Goal: Information Seeking & Learning: Learn about a topic

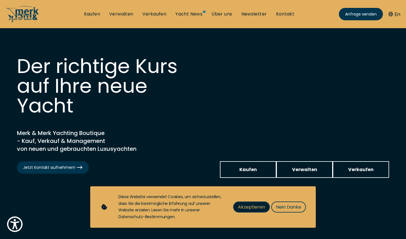
click at [252, 206] on span "Akzeptieren" at bounding box center [251, 206] width 27 height 7
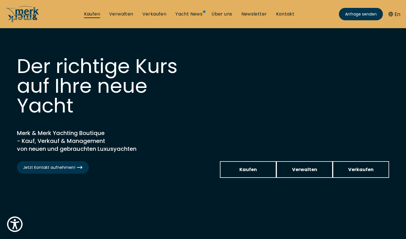
click at [92, 14] on link "Kaufen" at bounding box center [92, 14] width 16 height 6
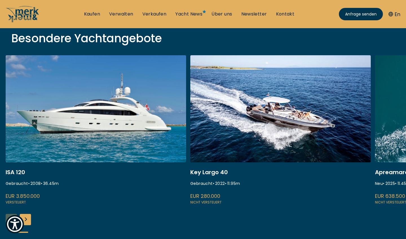
scroll to position [201, 0]
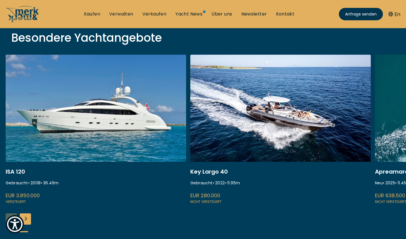
click at [252, 117] on link at bounding box center [280, 130] width 180 height 150
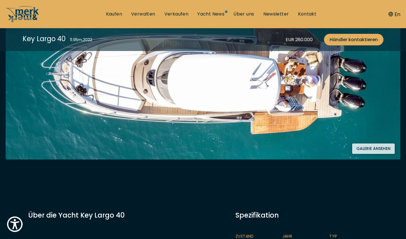
scroll to position [119, 0]
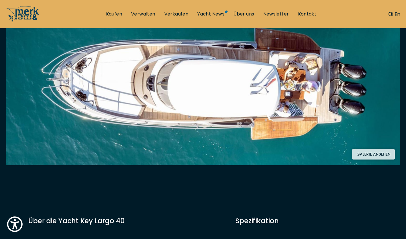
click at [372, 150] on button "Galerie ansehen" at bounding box center [373, 154] width 43 height 10
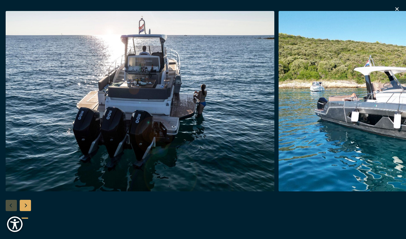
click at [161, 117] on img "button" at bounding box center [140, 101] width 268 height 180
click at [27, 204] on div "Next slide" at bounding box center [25, 205] width 11 height 11
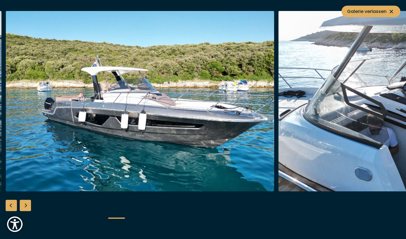
click at [27, 204] on div "Next slide" at bounding box center [25, 205] width 11 height 11
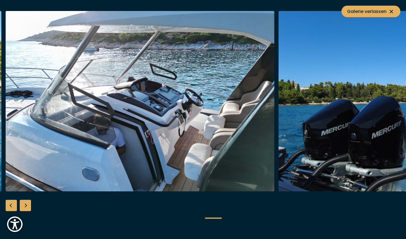
click at [27, 204] on div "Next slide" at bounding box center [25, 205] width 11 height 11
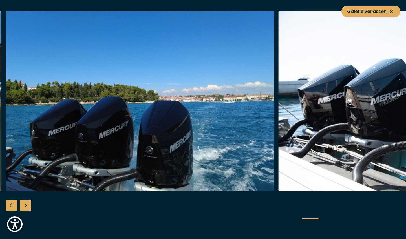
click at [27, 204] on div "Next slide" at bounding box center [25, 205] width 11 height 11
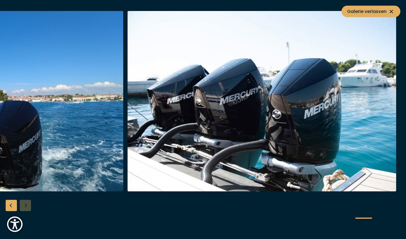
click at [27, 204] on div at bounding box center [203, 119] width 406 height 217
click at [14, 207] on div "Previous slide" at bounding box center [11, 205] width 11 height 11
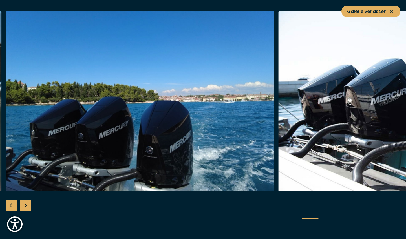
click at [14, 207] on div "Previous slide" at bounding box center [11, 205] width 11 height 11
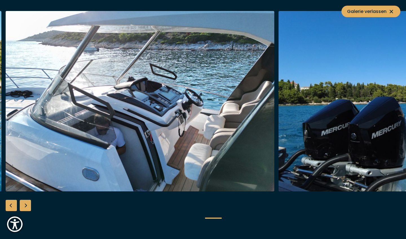
click at [14, 207] on div "Previous slide" at bounding box center [11, 205] width 11 height 11
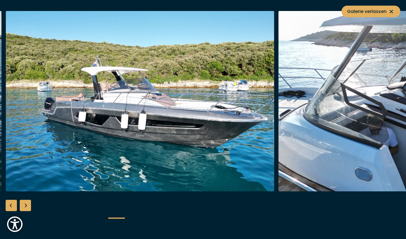
click at [14, 207] on div "Previous slide" at bounding box center [11, 205] width 11 height 11
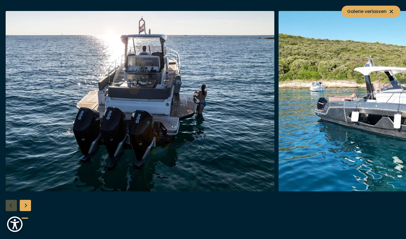
click at [14, 207] on div at bounding box center [203, 119] width 406 height 217
click at [390, 13] on icon at bounding box center [391, 11] width 7 height 7
click at [396, 9] on icon "button" at bounding box center [396, 8] width 3 height 3
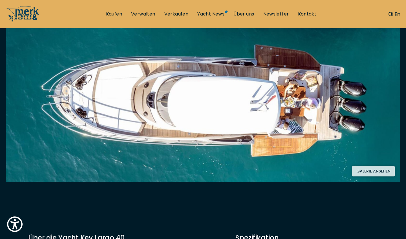
scroll to position [104, 0]
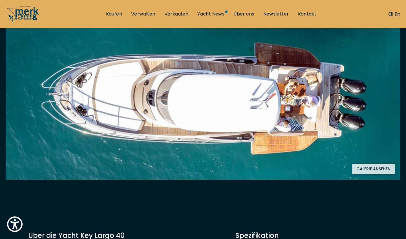
click at [368, 167] on button "Galerie ansehen" at bounding box center [373, 169] width 43 height 10
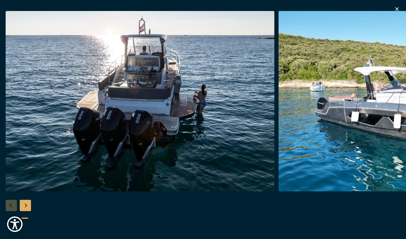
click at [121, 113] on img "button" at bounding box center [140, 101] width 268 height 180
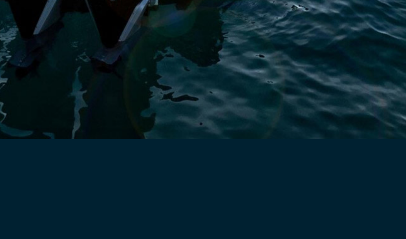
scroll to position [103, 0]
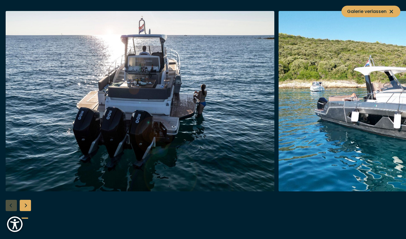
click at [166, 100] on img "button" at bounding box center [140, 101] width 268 height 180
click at [357, 115] on img "button" at bounding box center [412, 101] width 268 height 180
click at [370, 9] on span "Galerie verlassen" at bounding box center [371, 11] width 48 height 7
click at [278, 132] on img "button" at bounding box center [412, 101] width 268 height 180
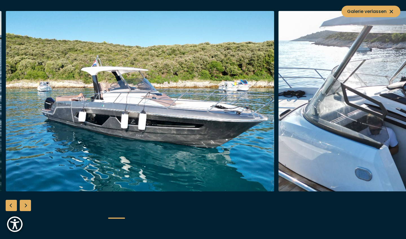
click at [366, 111] on img "button" at bounding box center [412, 101] width 268 height 180
click at [24, 208] on div "Next slide" at bounding box center [25, 205] width 11 height 11
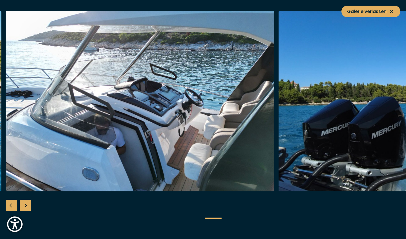
click at [24, 208] on div "Next slide" at bounding box center [25, 205] width 11 height 11
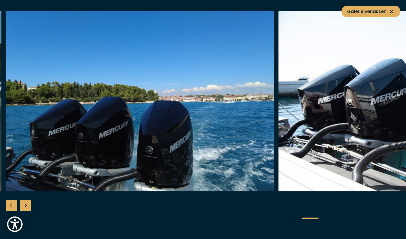
click at [24, 208] on div "Next slide" at bounding box center [25, 205] width 11 height 11
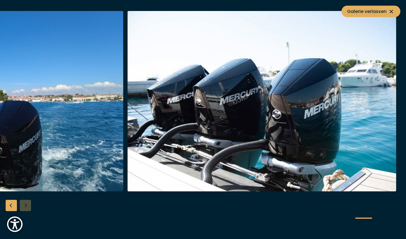
click at [24, 208] on div at bounding box center [203, 119] width 406 height 217
click at [11, 207] on div "Previous slide" at bounding box center [11, 205] width 11 height 11
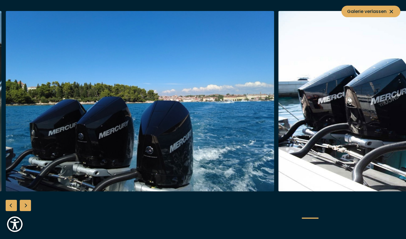
click at [11, 207] on div "Previous slide" at bounding box center [11, 205] width 11 height 11
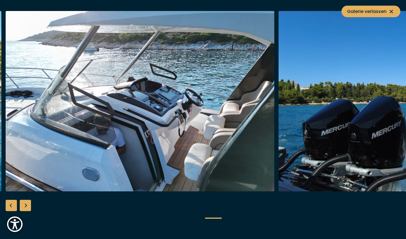
click at [11, 207] on div "Previous slide" at bounding box center [11, 205] width 11 height 11
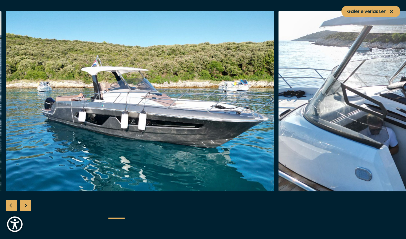
click at [11, 207] on div "Previous slide" at bounding box center [11, 205] width 11 height 11
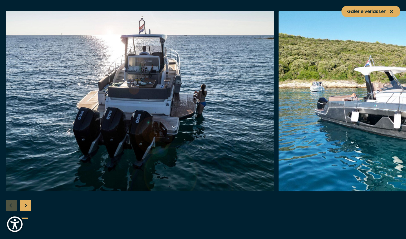
click at [11, 207] on div at bounding box center [203, 119] width 406 height 217
click at [93, 159] on img "button" at bounding box center [140, 101] width 268 height 180
click at [386, 12] on span "Galerie verlassen" at bounding box center [371, 11] width 48 height 7
click at [396, 8] on icon "button" at bounding box center [396, 9] width 7 height 7
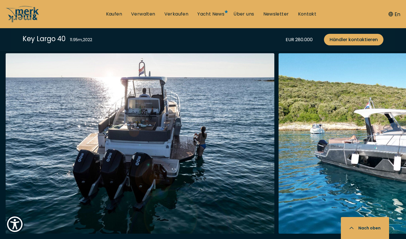
scroll to position [716, 0]
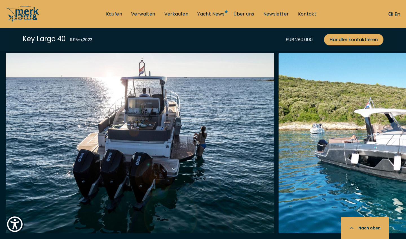
click at [161, 140] on img "button" at bounding box center [140, 143] width 268 height 180
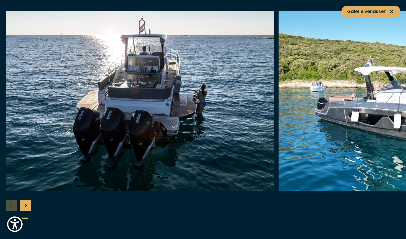
click at [343, 114] on img "button" at bounding box center [412, 101] width 268 height 180
click at [5, 199] on div at bounding box center [203, 119] width 406 height 217
click at [27, 206] on div "Next slide" at bounding box center [25, 205] width 11 height 11
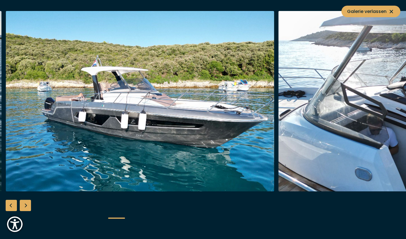
click at [27, 206] on div "Next slide" at bounding box center [25, 205] width 11 height 11
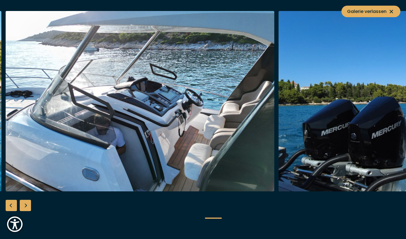
click at [27, 206] on div "Next slide" at bounding box center [25, 205] width 11 height 11
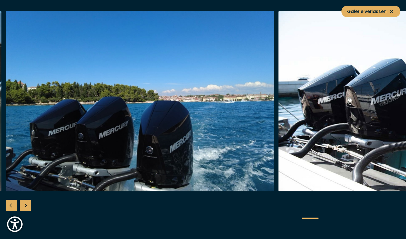
click at [27, 206] on div "Next slide" at bounding box center [25, 205] width 11 height 11
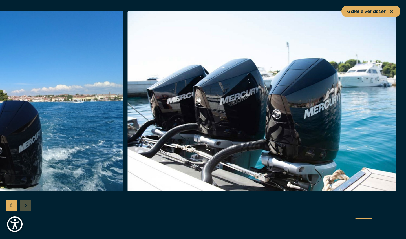
click at [27, 206] on div at bounding box center [203, 119] width 406 height 217
click at [392, 12] on icon at bounding box center [391, 11] width 7 height 7
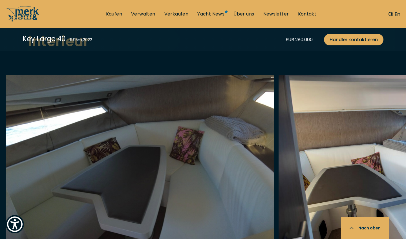
scroll to position [1014, 0]
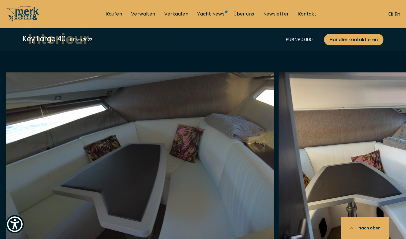
click at [130, 167] on img "button" at bounding box center [140, 162] width 268 height 180
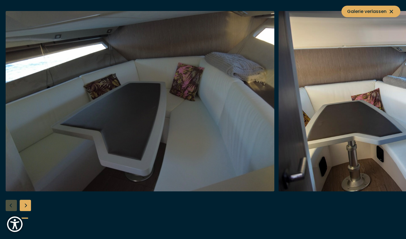
click at [335, 116] on img "button" at bounding box center [412, 101] width 268 height 180
click at [28, 204] on div "Next slide" at bounding box center [25, 205] width 11 height 11
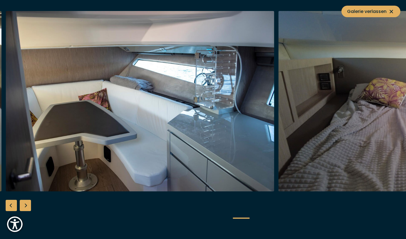
click at [28, 204] on div "Next slide" at bounding box center [25, 205] width 11 height 11
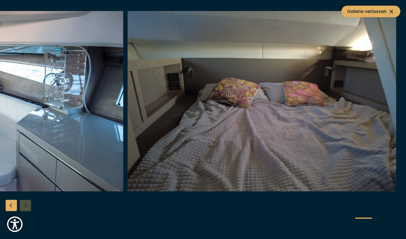
click at [28, 204] on div at bounding box center [203, 119] width 406 height 217
click at [7, 205] on div "Previous slide" at bounding box center [11, 205] width 11 height 11
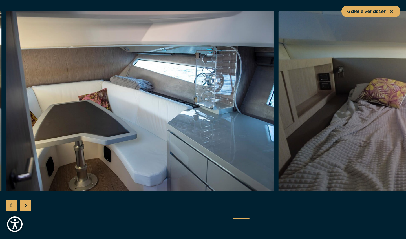
click at [7, 205] on div "Previous slide" at bounding box center [11, 205] width 11 height 11
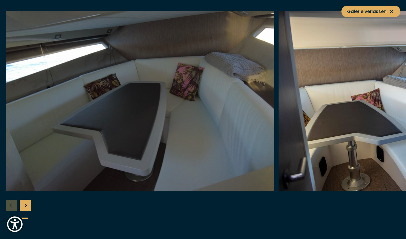
click at [7, 205] on div at bounding box center [203, 119] width 406 height 217
click at [392, 13] on icon at bounding box center [390, 11] width 3 height 3
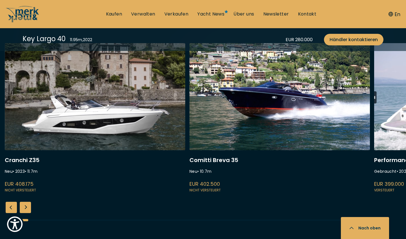
scroll to position [1513, 0]
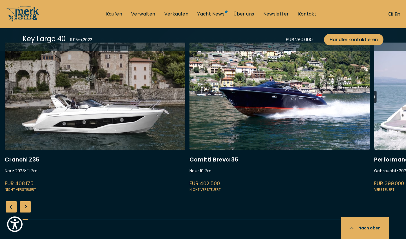
click at [23, 201] on div "Next slide" at bounding box center [25, 206] width 11 height 11
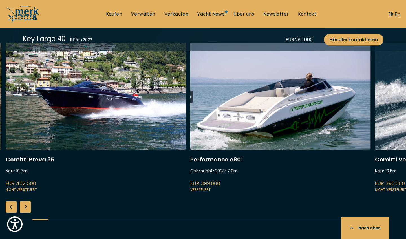
click at [23, 201] on div "Next slide" at bounding box center [25, 206] width 11 height 11
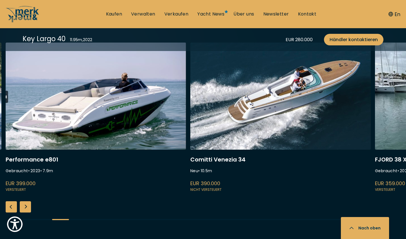
click at [23, 201] on div "Next slide" at bounding box center [25, 206] width 11 height 11
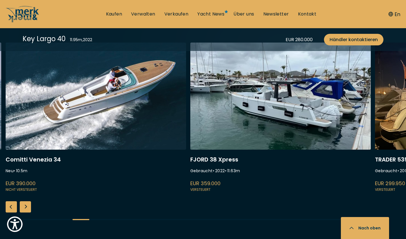
click at [23, 201] on div "Next slide" at bounding box center [25, 206] width 11 height 11
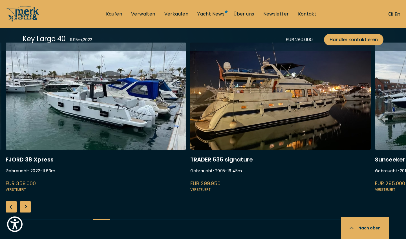
click at [23, 201] on div "Next slide" at bounding box center [25, 206] width 11 height 11
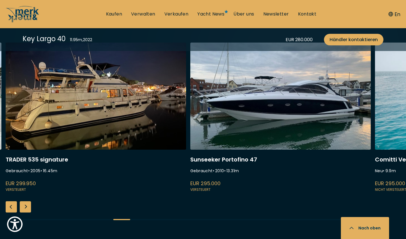
click at [23, 201] on div "Next slide" at bounding box center [25, 206] width 11 height 11
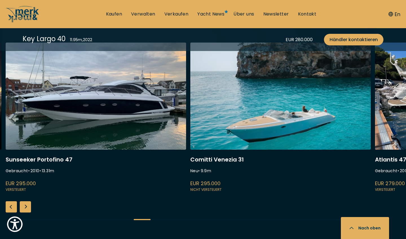
click at [23, 201] on div "Next slide" at bounding box center [25, 206] width 11 height 11
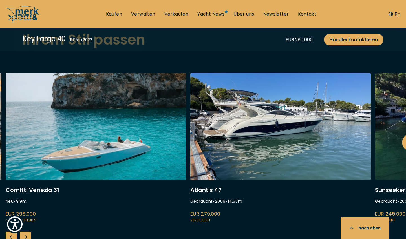
scroll to position [1482, 0]
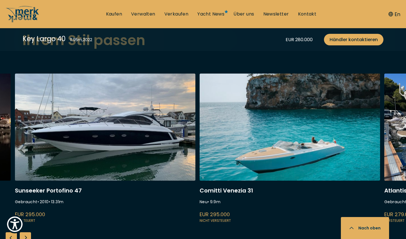
click at [27, 232] on div "Next slide" at bounding box center [25, 237] width 11 height 11
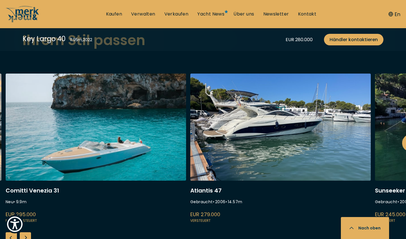
click at [27, 232] on div "Next slide" at bounding box center [25, 237] width 11 height 11
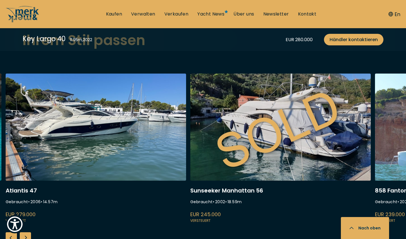
click at [27, 232] on div "Next slide" at bounding box center [25, 237] width 11 height 11
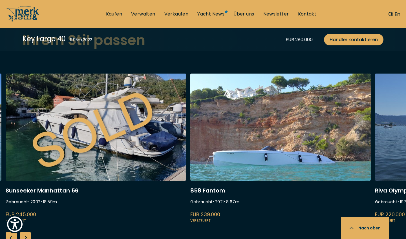
click at [27, 232] on div "Next slide" at bounding box center [25, 237] width 11 height 11
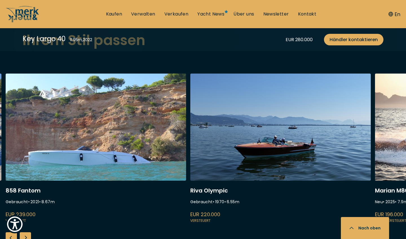
click at [27, 232] on div "Next slide" at bounding box center [25, 237] width 11 height 11
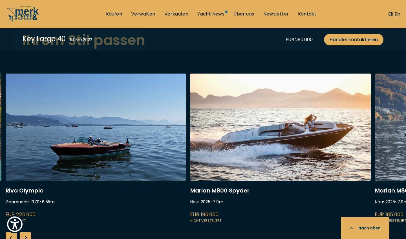
click at [27, 232] on div "Next slide" at bounding box center [25, 237] width 11 height 11
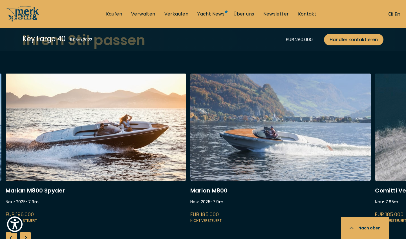
click at [27, 232] on div "Next slide" at bounding box center [25, 237] width 11 height 11
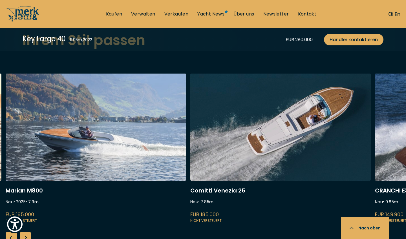
click at [27, 232] on div "Next slide" at bounding box center [25, 237] width 11 height 11
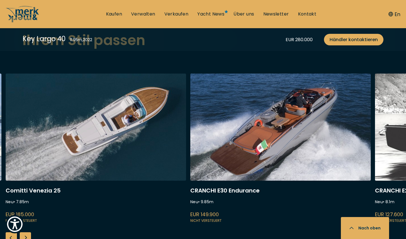
click at [27, 232] on div "Next slide" at bounding box center [25, 237] width 11 height 11
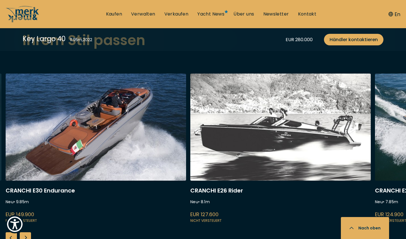
click at [27, 232] on div "Next slide" at bounding box center [25, 237] width 11 height 11
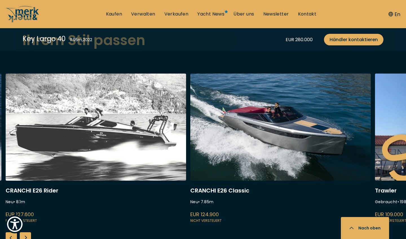
click at [27, 232] on div "Next slide" at bounding box center [25, 237] width 11 height 11
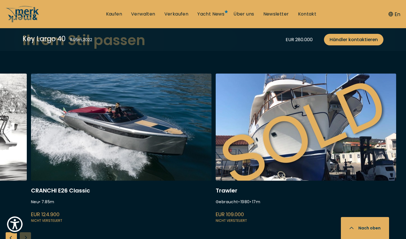
click at [27, 215] on div "Cranchi Z35 Neu • 2023 • 11.7 m EUR 408.175 Nicht versteuert Comitti Breva 35 N…" at bounding box center [203, 167] width 406 height 187
click at [12, 232] on div "Previous slide" at bounding box center [11, 237] width 11 height 11
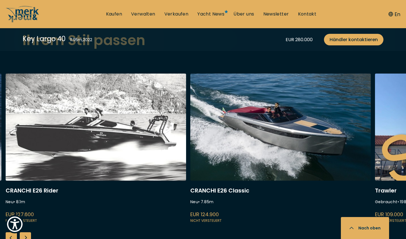
click at [12, 232] on div "Previous slide" at bounding box center [11, 237] width 11 height 11
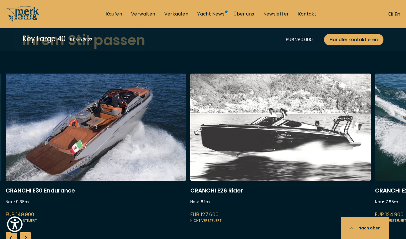
click at [12, 232] on div "Previous slide" at bounding box center [11, 237] width 11 height 11
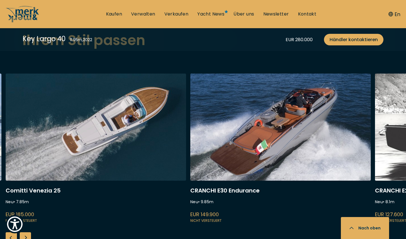
click at [12, 232] on div "Previous slide" at bounding box center [11, 237] width 11 height 11
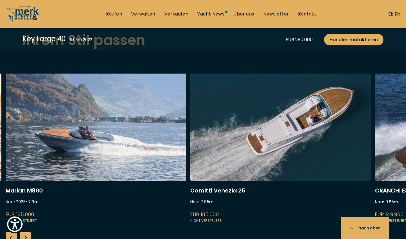
click at [12, 232] on div "Previous slide" at bounding box center [11, 237] width 11 height 11
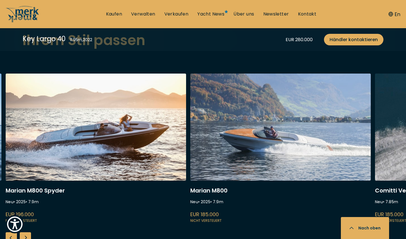
click at [12, 232] on div "Previous slide" at bounding box center [11, 237] width 11 height 11
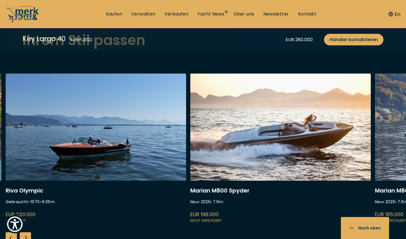
click at [12, 232] on div "Previous slide" at bounding box center [11, 237] width 11 height 11
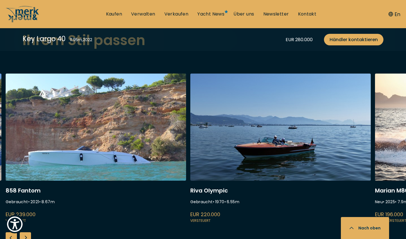
click at [12, 232] on div "Previous slide" at bounding box center [11, 237] width 11 height 11
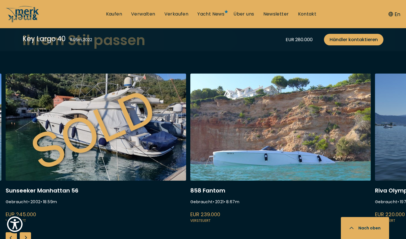
click at [12, 232] on div "Previous slide" at bounding box center [11, 237] width 11 height 11
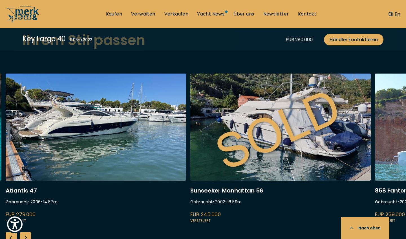
click at [12, 232] on div "Previous slide" at bounding box center [11, 237] width 11 height 11
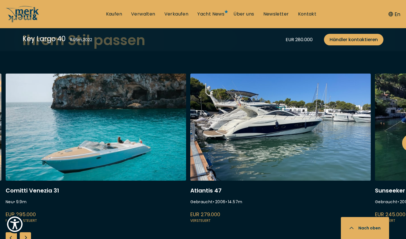
click at [12, 232] on div "Previous slide" at bounding box center [11, 237] width 11 height 11
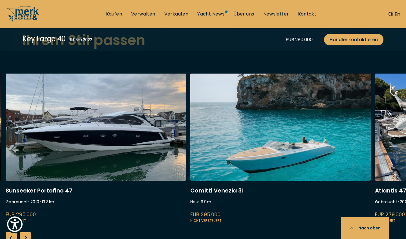
click at [12, 232] on div "Previous slide" at bounding box center [11, 237] width 11 height 11
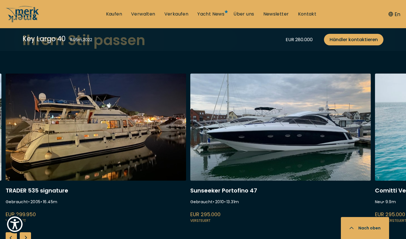
click at [12, 232] on div "Previous slide" at bounding box center [11, 237] width 11 height 11
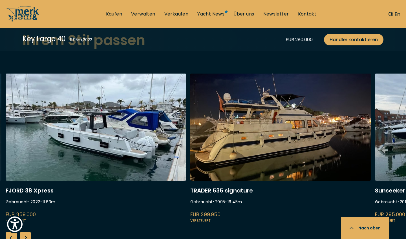
click at [12, 232] on div "Previous slide" at bounding box center [11, 237] width 11 height 11
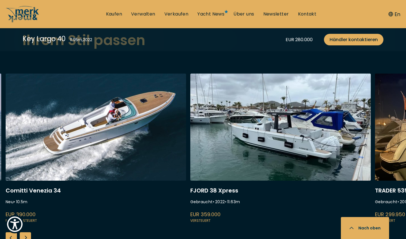
click at [12, 232] on div "Previous slide" at bounding box center [11, 237] width 11 height 11
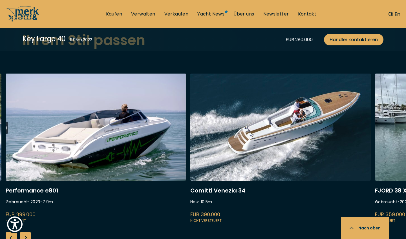
click at [12, 232] on div "Previous slide" at bounding box center [11, 237] width 11 height 11
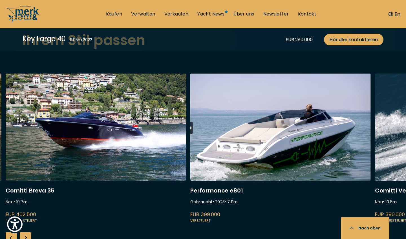
click at [12, 232] on div "Previous slide" at bounding box center [11, 237] width 11 height 11
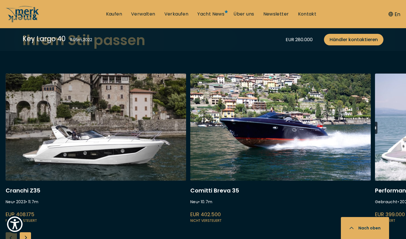
click at [12, 213] on div "Cranchi Z35 Neu • 2023 • 11.7 m EUR 408.175 Nicht versteuert Comitti Breva 35 N…" at bounding box center [203, 167] width 406 height 187
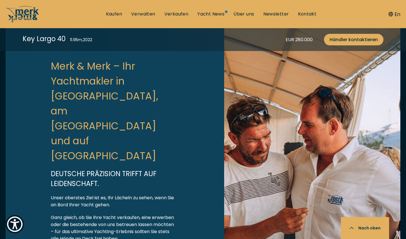
scroll to position [1774, 0]
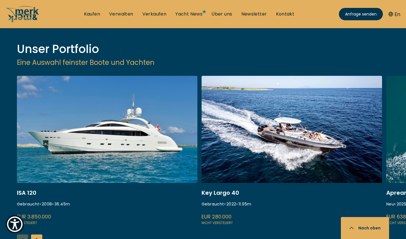
scroll to position [736, 0]
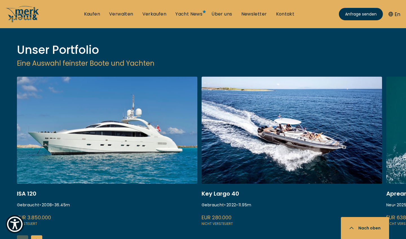
click at [37, 235] on div "Next slide" at bounding box center [36, 240] width 11 height 11
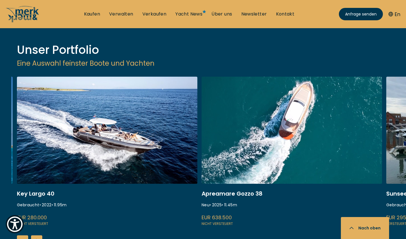
click at [37, 235] on div "Next slide" at bounding box center [36, 240] width 11 height 11
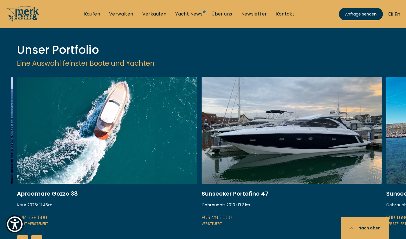
click at [37, 235] on div "Next slide" at bounding box center [36, 240] width 11 height 11
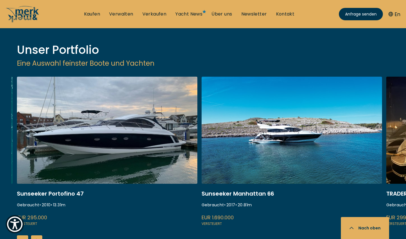
click at [37, 235] on div "Next slide" at bounding box center [36, 240] width 11 height 11
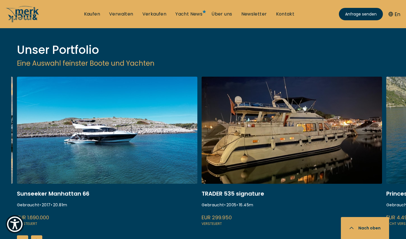
click at [37, 235] on div "Next slide" at bounding box center [36, 240] width 11 height 11
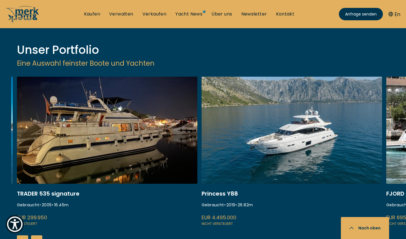
click at [37, 235] on div "Next slide" at bounding box center [36, 240] width 11 height 11
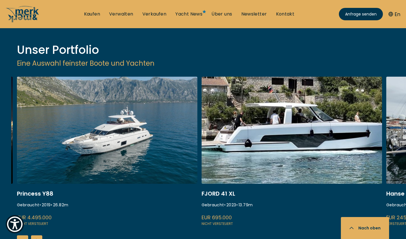
click at [37, 235] on div "Next slide" at bounding box center [36, 240] width 11 height 11
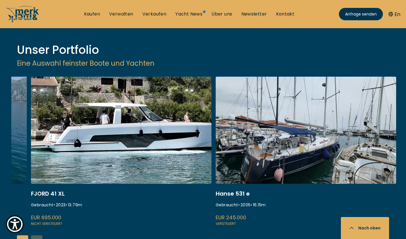
click at [37, 177] on div "ISA 120 Gebraucht • 2008 • 36.45 m EUR 3.850.000 Versteuert [GEOGRAPHIC_DATA] 4…" at bounding box center [208, 170] width 394 height 187
